Goal: Task Accomplishment & Management: Use online tool/utility

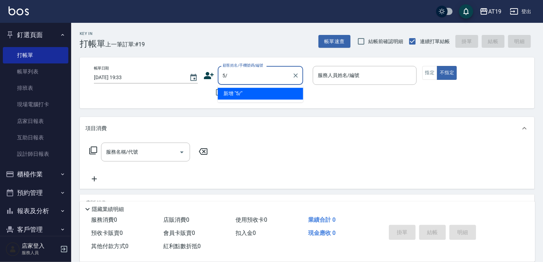
type input "5"
type input "[PERSON_NAME]"
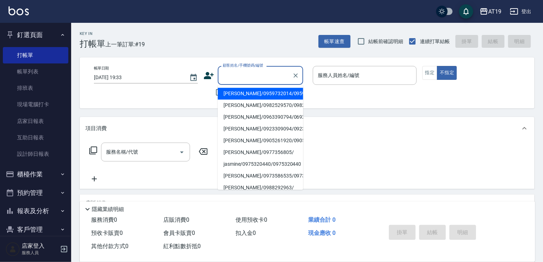
click at [262, 46] on div "Key In 打帳單 上一筆訂單:#19 帳單速查 結帳前確認明細 連續打單結帳 掛單 結帳 明細" at bounding box center [303, 36] width 464 height 26
drag, startPoint x: 242, startPoint y: 78, endPoint x: 253, endPoint y: 54, distance: 26.9
click at [242, 78] on input "顧客姓名/手機號碼/編號" at bounding box center [255, 75] width 68 height 12
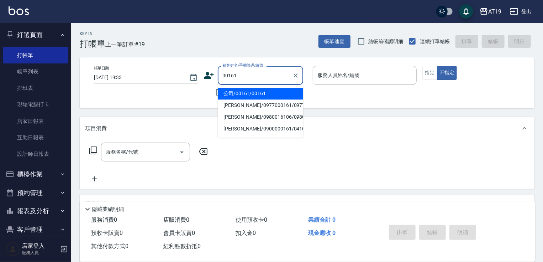
type input "公司/00161/00161"
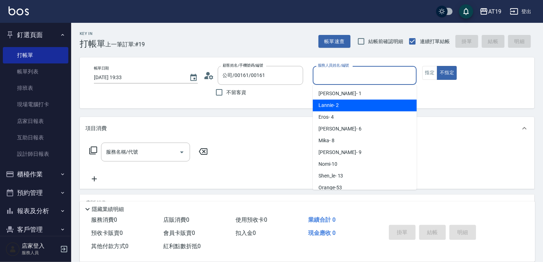
type input "Lannie- 2"
type button "false"
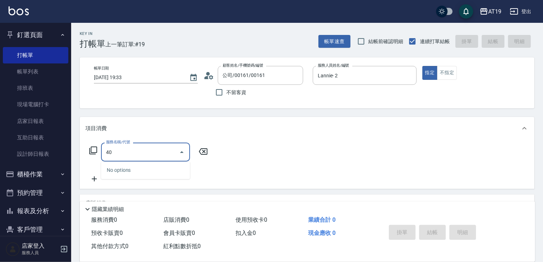
type input "401"
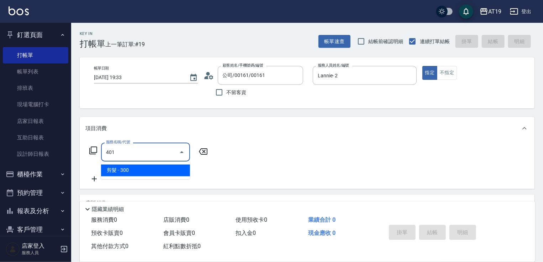
type input "30"
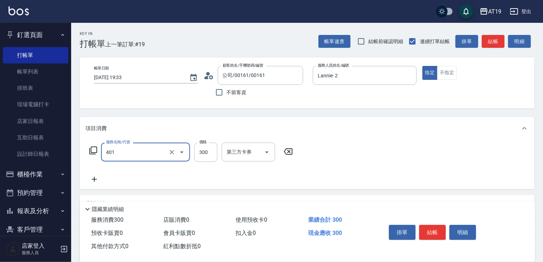
type input "剪髮(401)"
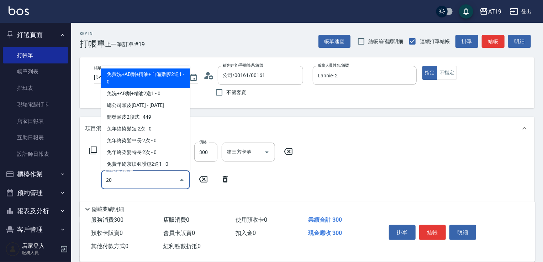
type input "201"
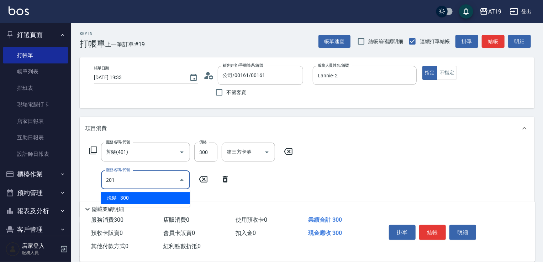
type input "60"
type input "洗髮(201)"
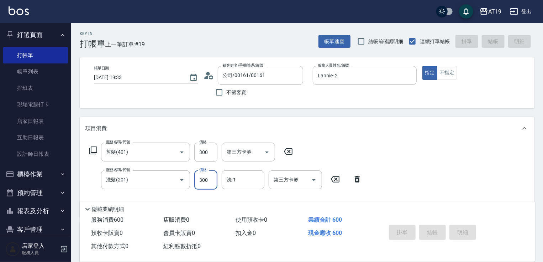
type input "[DATE] 20:13"
type input "0"
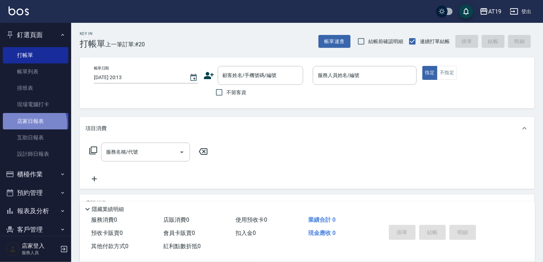
click at [32, 124] on link "店家日報表" at bounding box center [36, 121] width 66 height 16
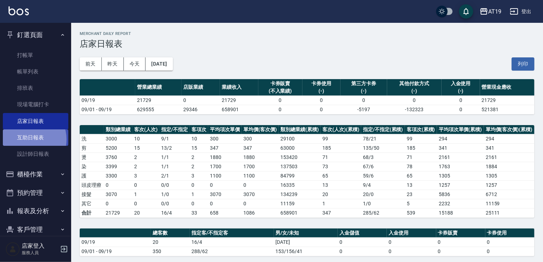
click at [27, 139] on link "互助日報表" at bounding box center [36, 137] width 66 height 16
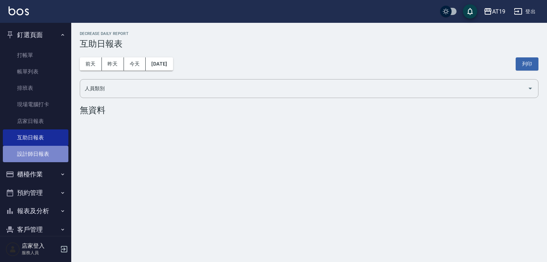
click at [36, 152] on link "設計師日報表" at bounding box center [36, 154] width 66 height 16
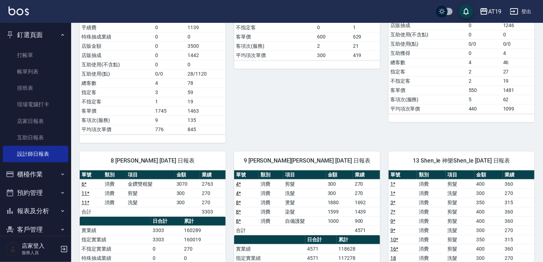
scroll to position [256, 0]
